Goal: Information Seeking & Learning: Learn about a topic

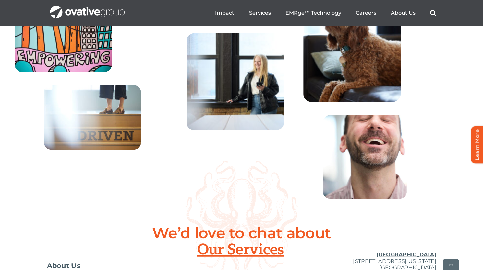
scroll to position [2418, 0]
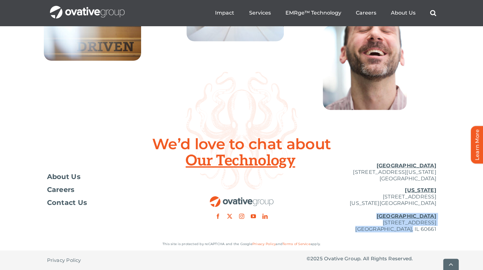
drag, startPoint x: 413, startPoint y: 218, endPoint x: 439, endPoint y: 231, distance: 28.7
click at [439, 231] on div "Toggle Navigation About Us Careers Contact Us Minneapolis 729 Washington Avenue…" at bounding box center [241, 198] width 483 height 80
drag, startPoint x: 439, startPoint y: 231, endPoint x: 408, endPoint y: 215, distance: 34.7
click at [408, 215] on div "Toggle Navigation About Us Careers Contact Us Minneapolis 729 Washington Avenue…" at bounding box center [241, 198] width 483 height 80
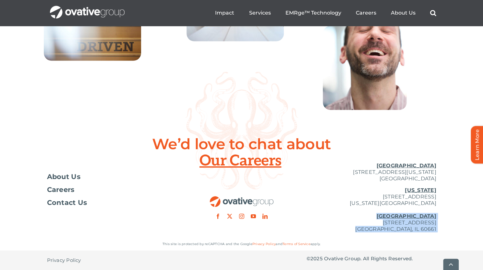
click at [408, 215] on p "New York 254 Canal Street, Suite 5000 New York, NY 10013 Chicago 224 North Desp…" at bounding box center [371, 209] width 130 height 45
drag, startPoint x: 409, startPoint y: 215, endPoint x: 443, endPoint y: 234, distance: 38.8
click at [443, 234] on div "Toggle Navigation About Us Careers Contact Us Minneapolis 729 Washington Avenue…" at bounding box center [241, 198] width 483 height 80
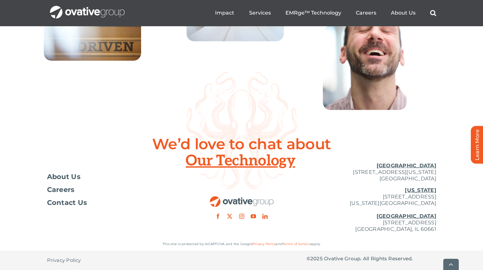
scroll to position [2382, 0]
drag, startPoint x: 440, startPoint y: 230, endPoint x: 329, endPoint y: 223, distance: 111.1
click at [329, 223] on div "Toggle Navigation About Us Careers Contact Us Minneapolis 729 Washington Avenue…" at bounding box center [241, 198] width 483 height 80
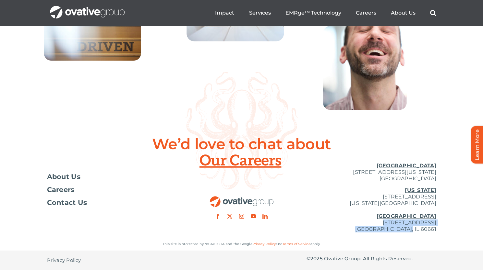
copy p "224 North Desplaines Street, Suite 200 Chicago, IL 60661"
click at [75, 176] on span "About Us" at bounding box center [64, 177] width 34 height 6
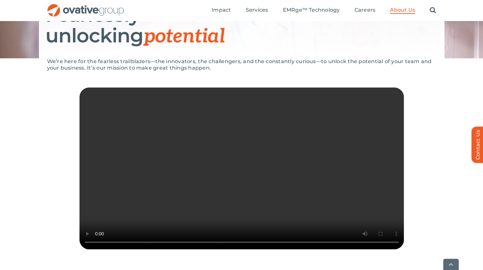
drag, startPoint x: 253, startPoint y: 163, endPoint x: 279, endPoint y: 140, distance: 34.7
click at [279, 140] on video "Sorry, your browser doesn't support embedded videos." at bounding box center [241, 169] width 324 height 162
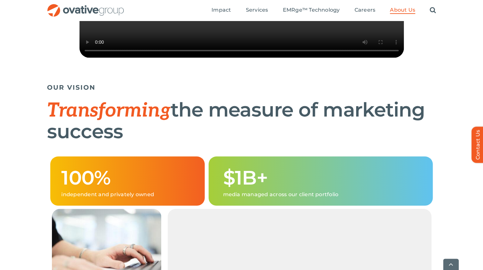
scroll to position [375, 0]
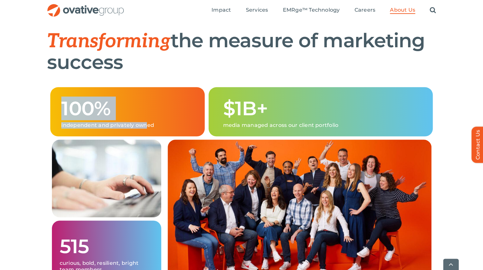
drag, startPoint x: 62, startPoint y: 116, endPoint x: 146, endPoint y: 146, distance: 88.5
click at [146, 140] on div "100% independent and privately owned $1B+ media managed across our client portf…" at bounding box center [242, 113] width 386 height 53
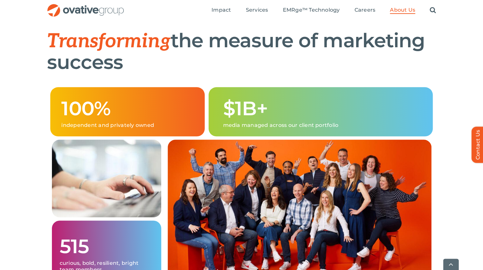
click at [167, 129] on p "independent and privately owned" at bounding box center [127, 125] width 132 height 6
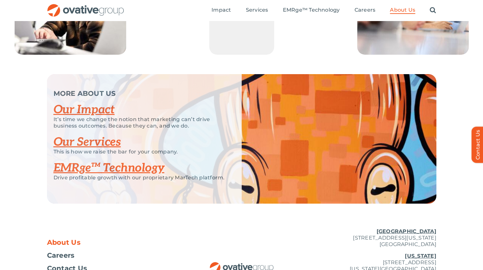
scroll to position [1311, 0]
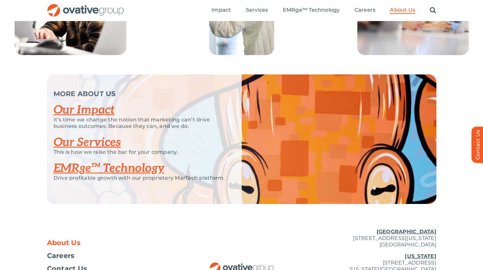
click at [101, 117] on link "Our Impact" at bounding box center [84, 110] width 61 height 14
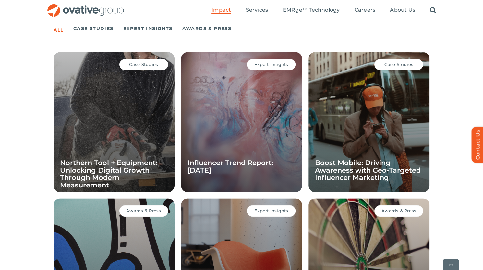
scroll to position [667, 0]
